Goal: Navigation & Orientation: Find specific page/section

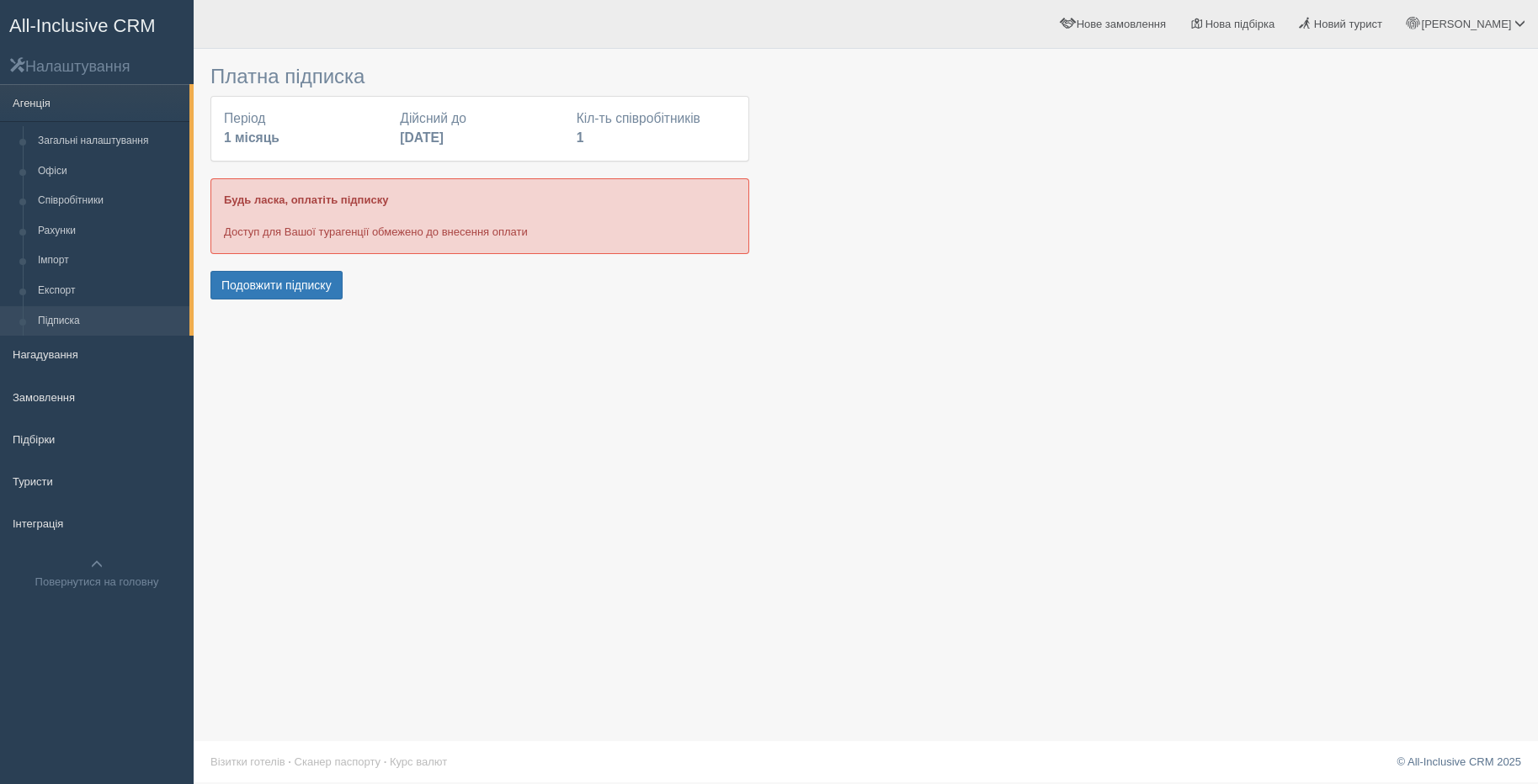
click at [96, 70] on h2 "Налаштування" at bounding box center [96, 66] width 194 height 19
click at [27, 108] on link "Агенція" at bounding box center [95, 102] width 189 height 37
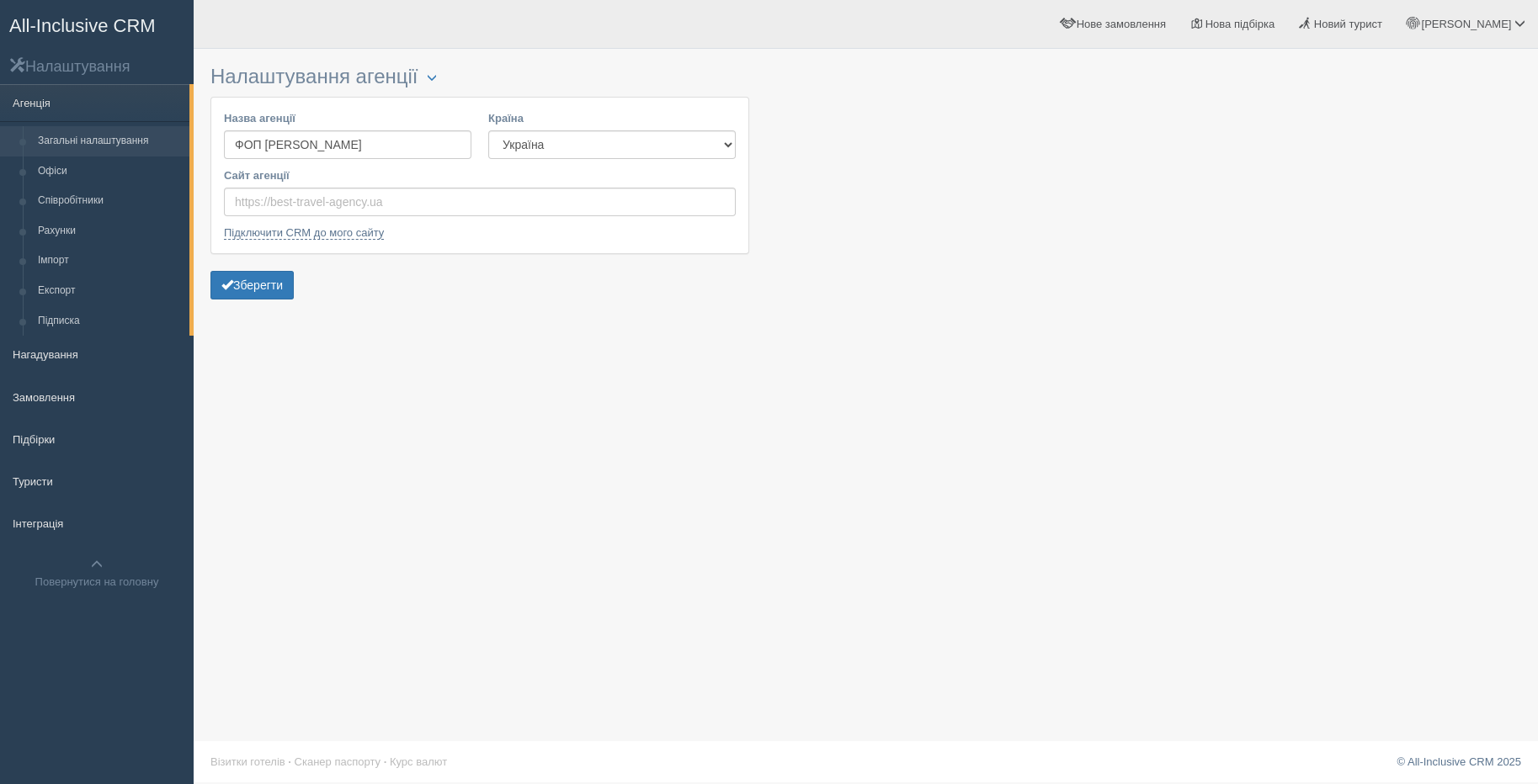
click at [39, 23] on span "All-Inclusive CRM" at bounding box center [82, 25] width 146 height 21
